Goal: Information Seeking & Learning: Learn about a topic

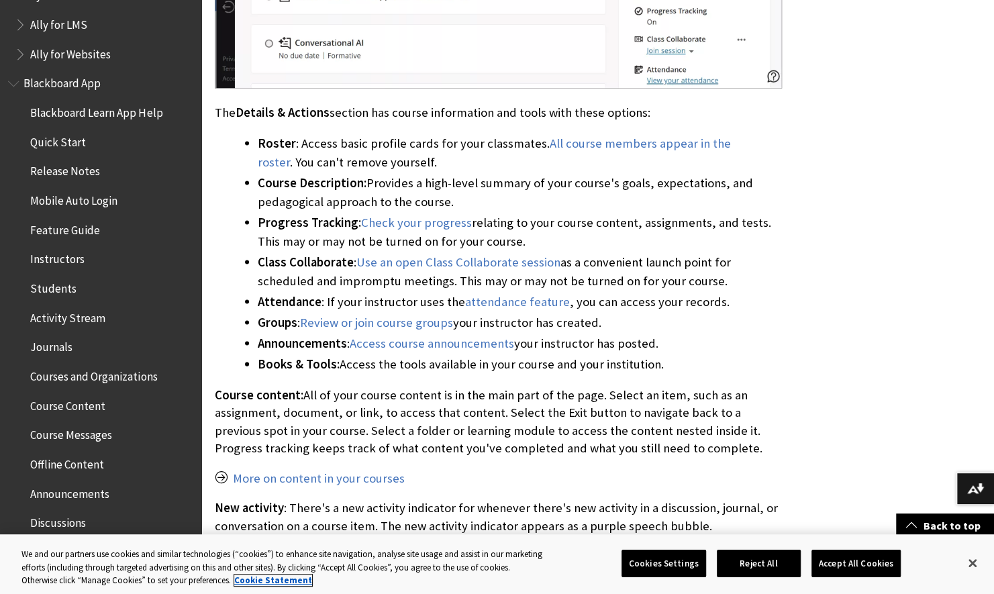
scroll to position [62, 0]
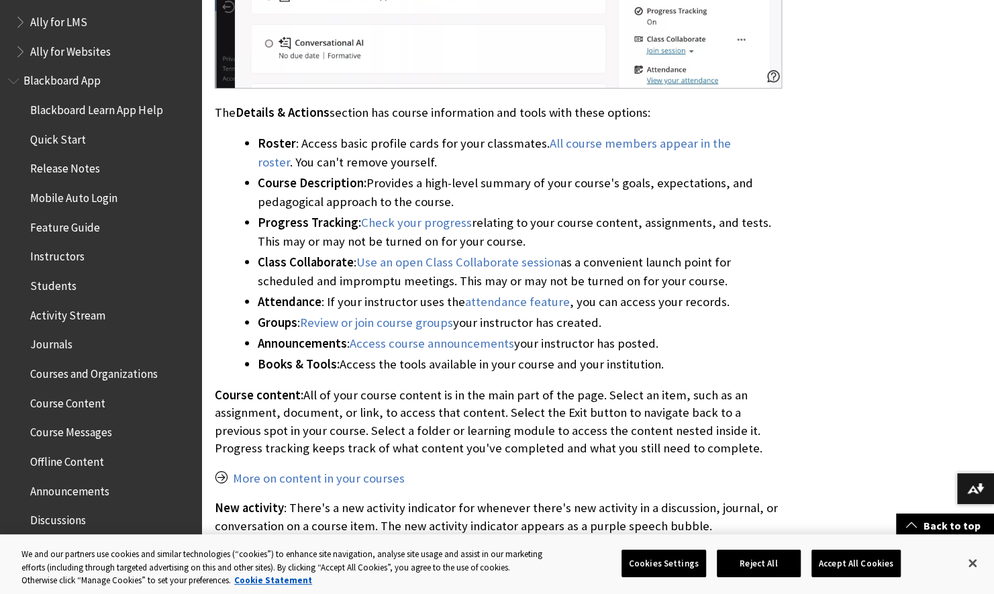
click at [67, 113] on span "Blackboard Learn App Help" at bounding box center [96, 108] width 132 height 18
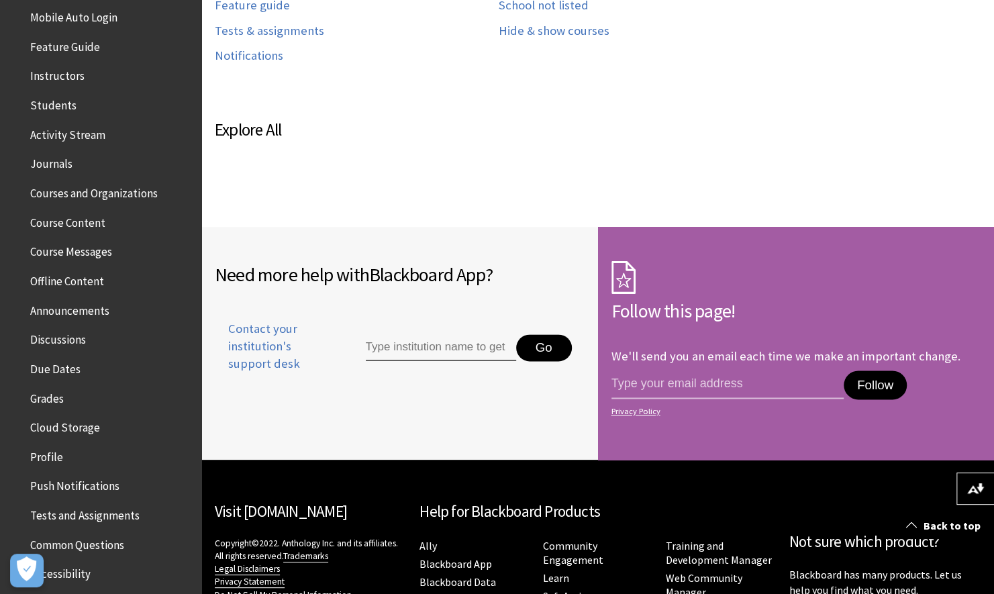
scroll to position [819, 0]
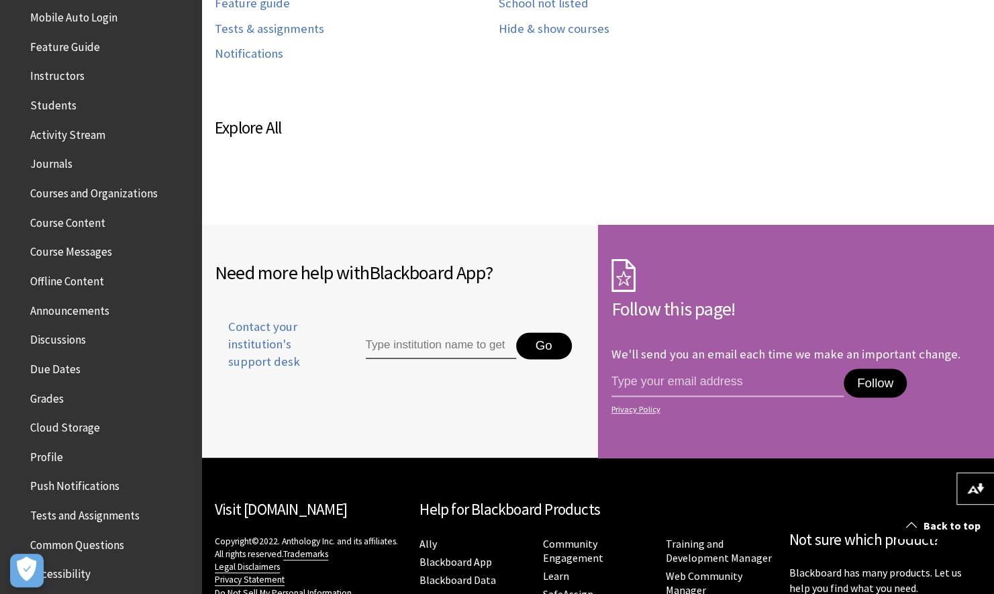
click at [49, 225] on span "Course Content" at bounding box center [67, 220] width 75 height 18
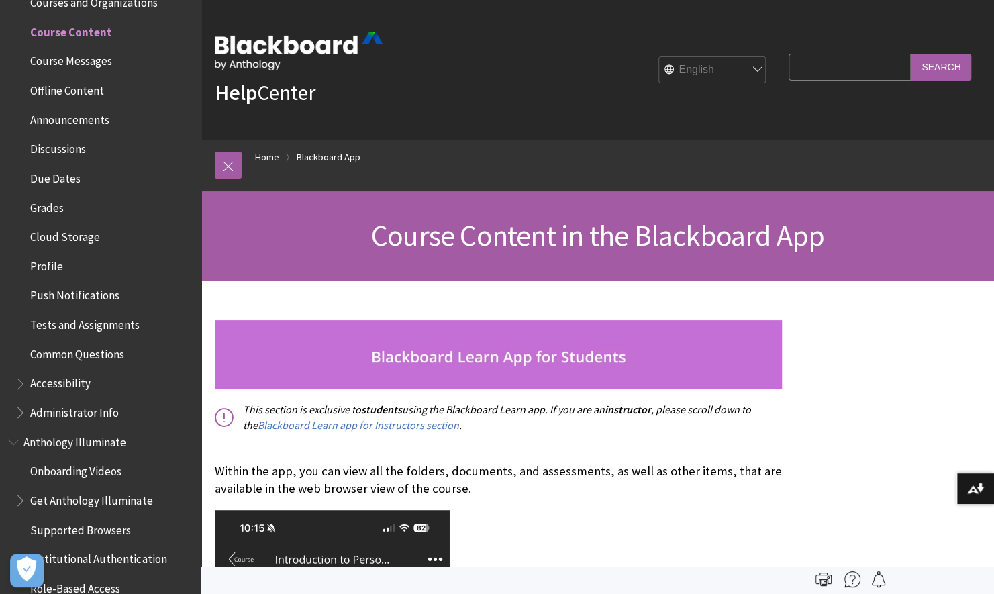
click at [41, 58] on span "Course Messages" at bounding box center [71, 59] width 82 height 18
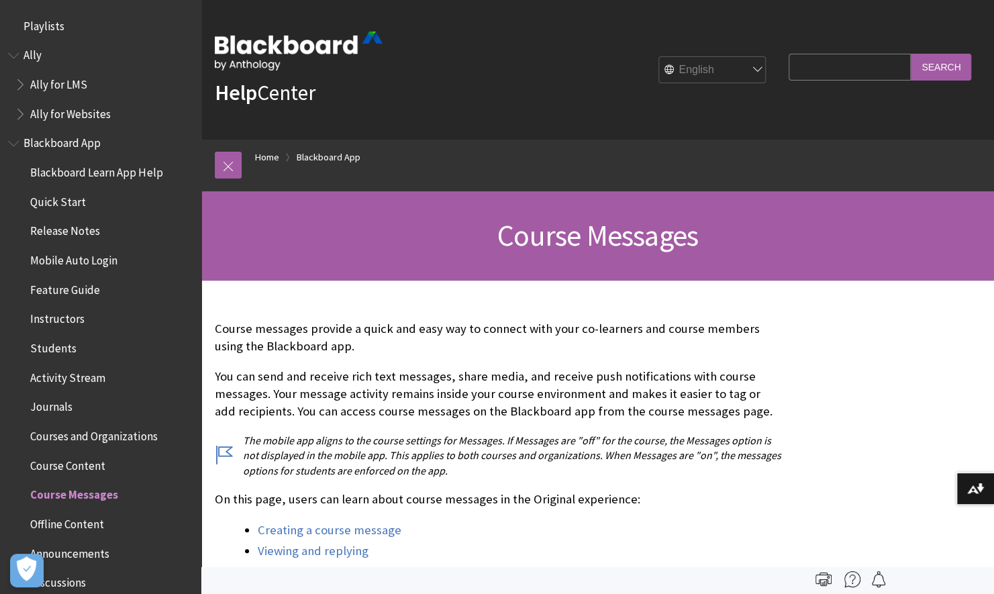
scroll to position [463, 0]
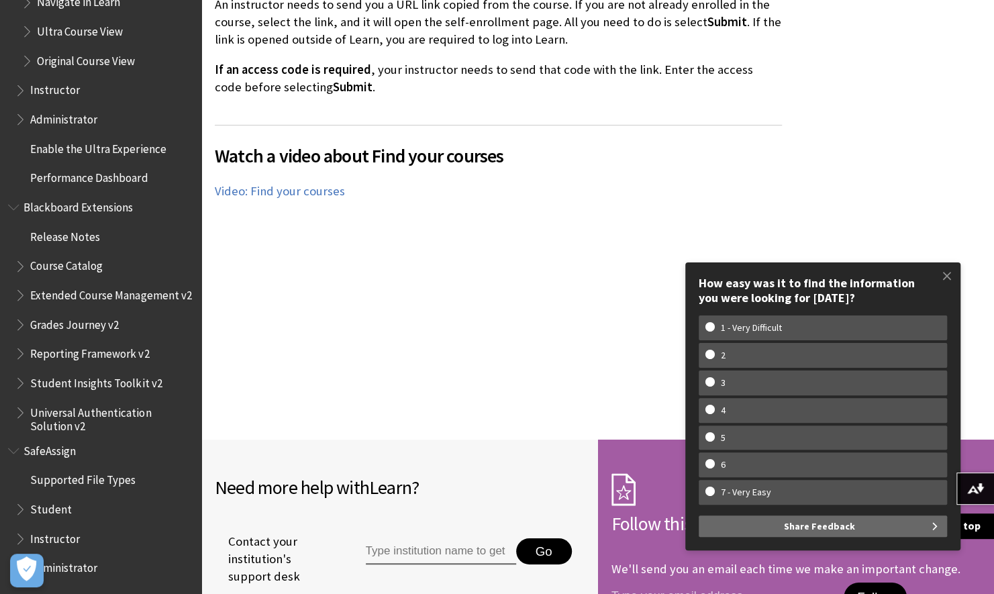
scroll to position [2631, 0]
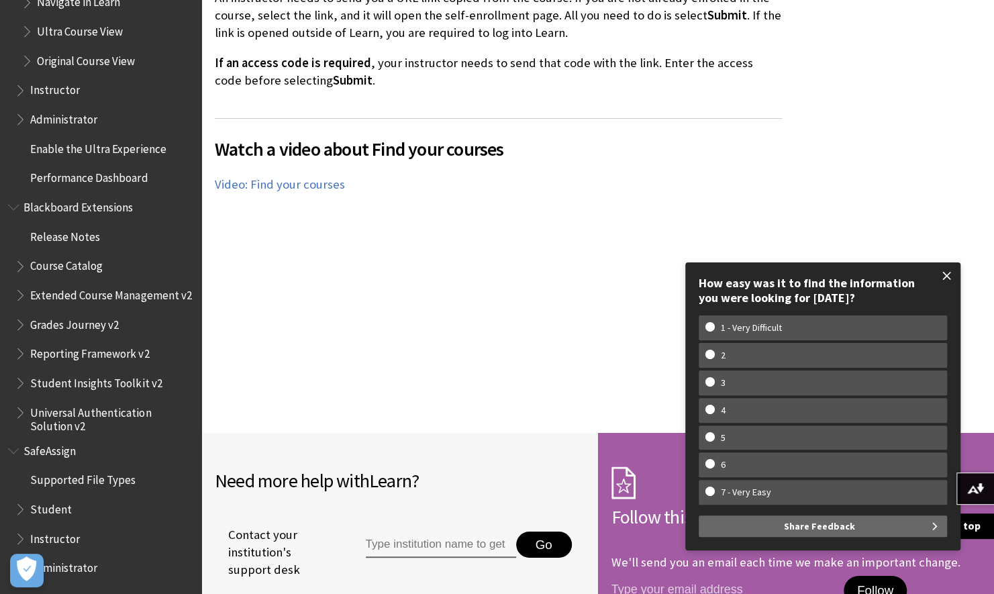
click at [945, 275] on span at bounding box center [947, 276] width 28 height 28
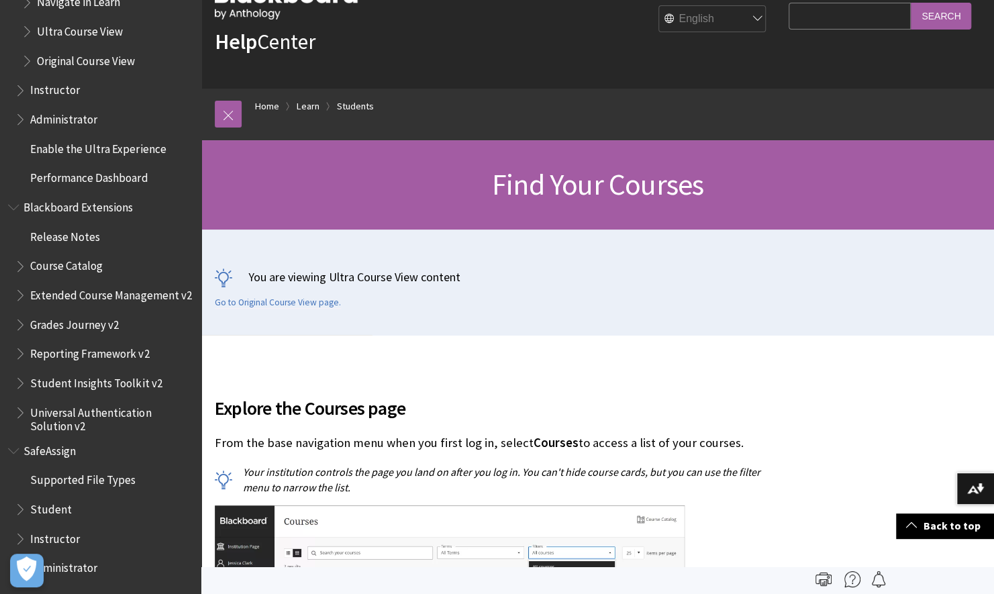
scroll to position [0, 0]
